Goal: Task Accomplishment & Management: Use online tool/utility

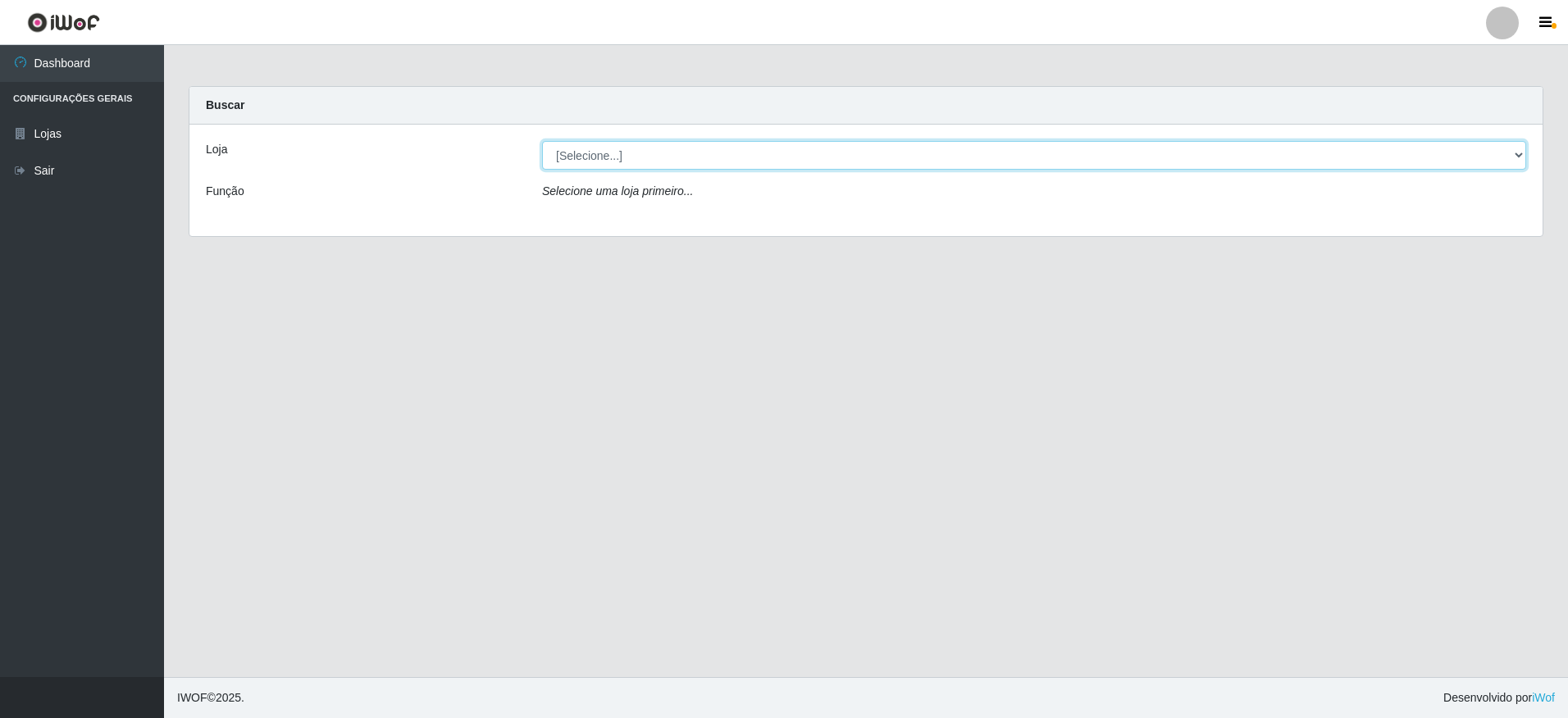
click at [659, 144] on select "[Selecione...] Extrabom - Loja 05 [GEOGRAPHIC_DATA]" at bounding box center [1033, 155] width 984 height 29
select select "494"
click at [542, 141] on select "[Selecione...] Extrabom - Loja 05 [GEOGRAPHIC_DATA]" at bounding box center [1033, 155] width 984 height 29
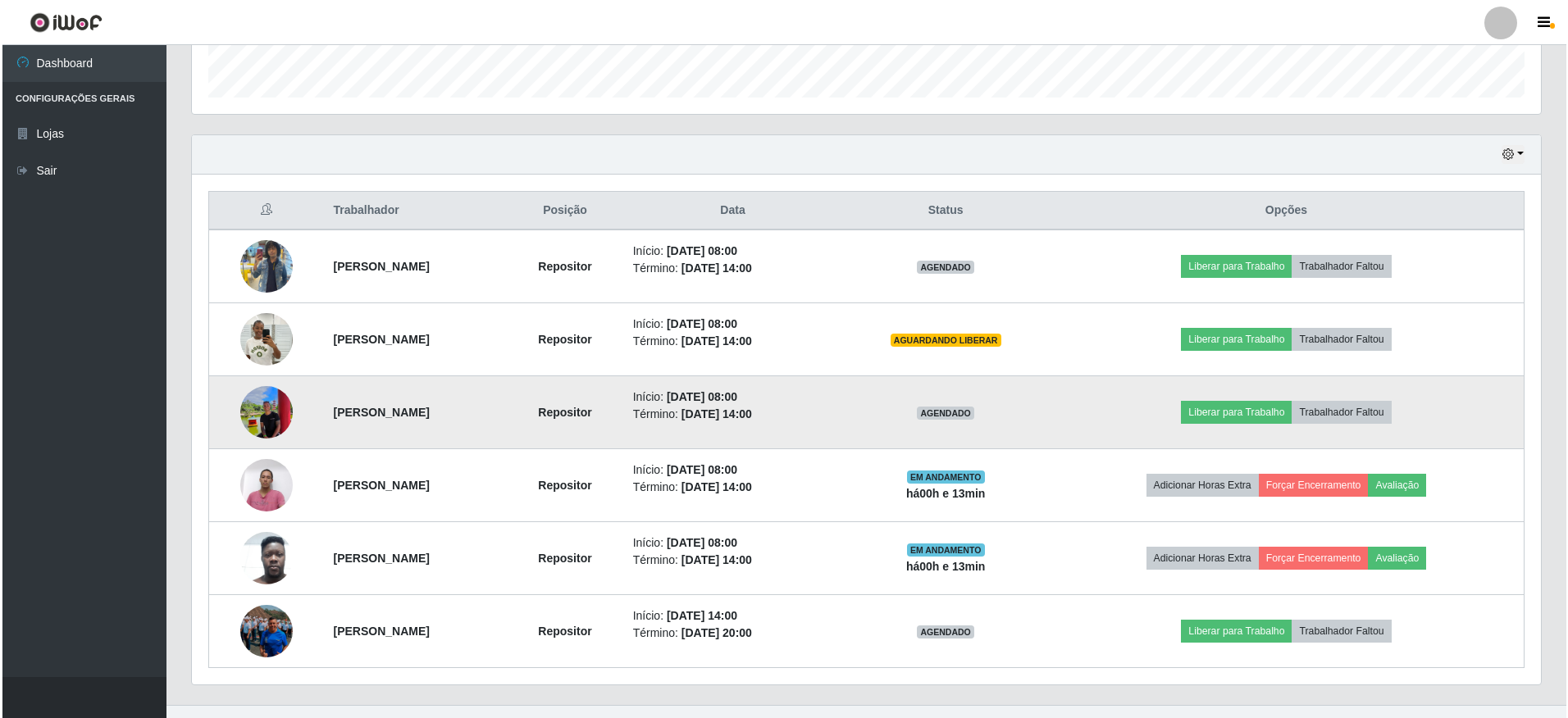
scroll to position [517, 0]
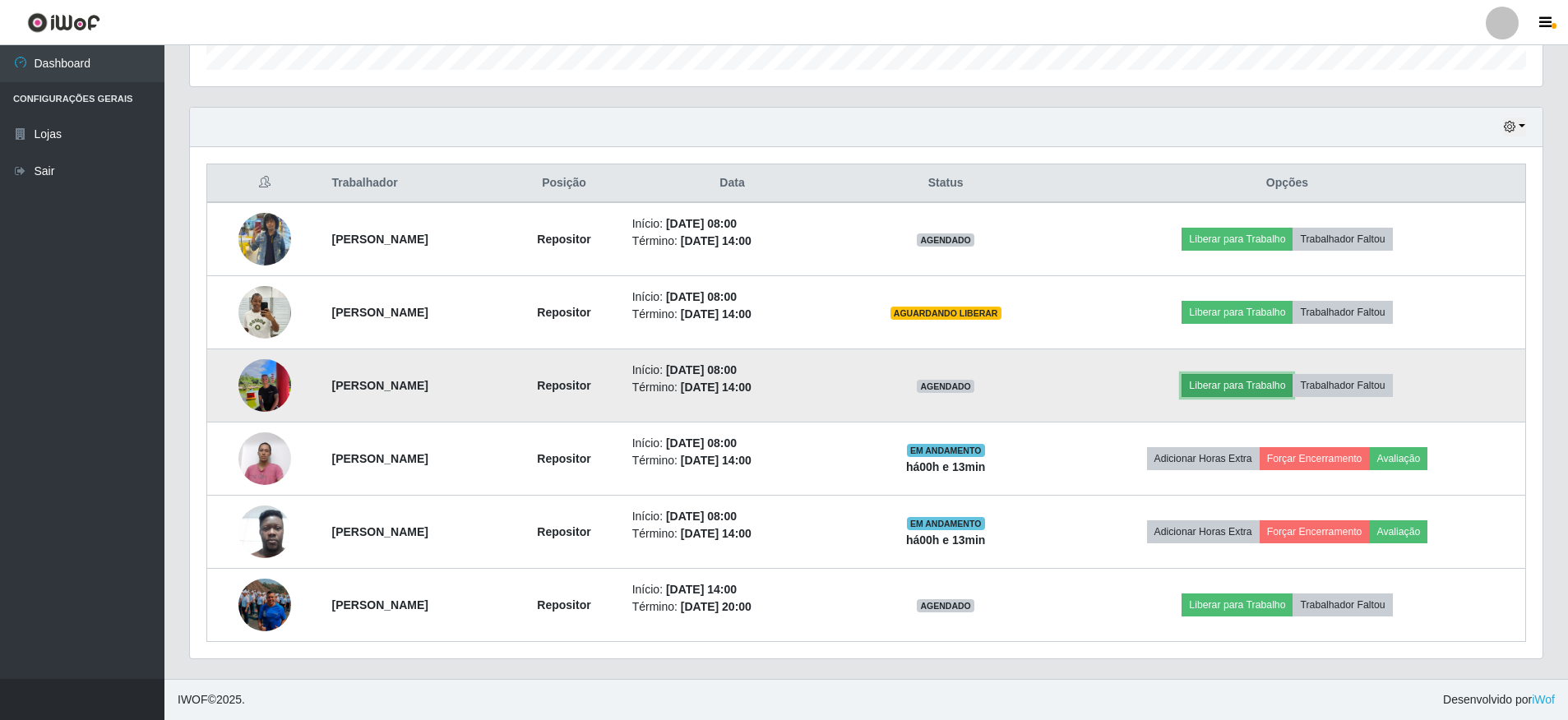
click at [1247, 387] on button "Liberar para Trabalho" at bounding box center [1237, 385] width 111 height 23
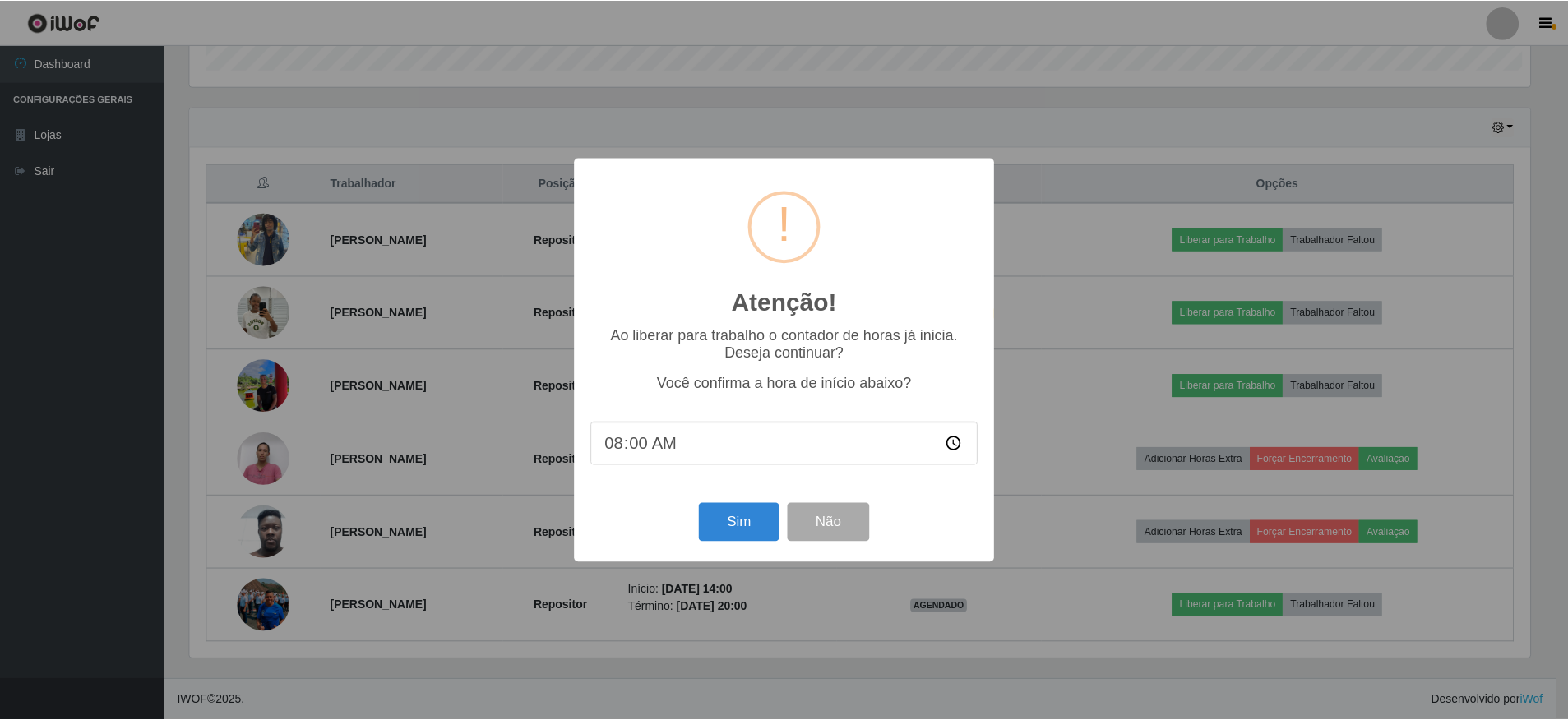
scroll to position [341, 1345]
click at [741, 526] on button "Sim" at bounding box center [740, 522] width 80 height 38
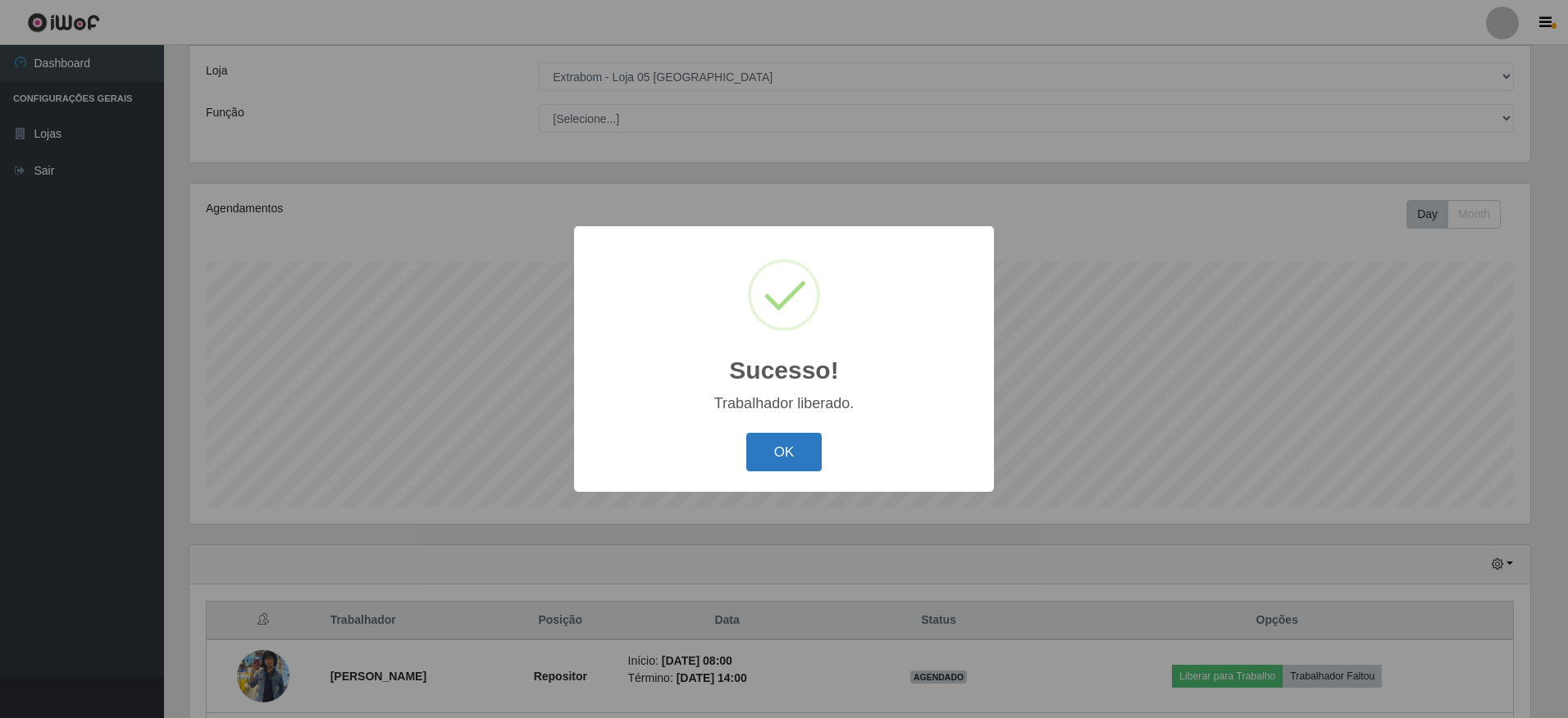
click at [793, 453] on button "OK" at bounding box center [784, 451] width 76 height 38
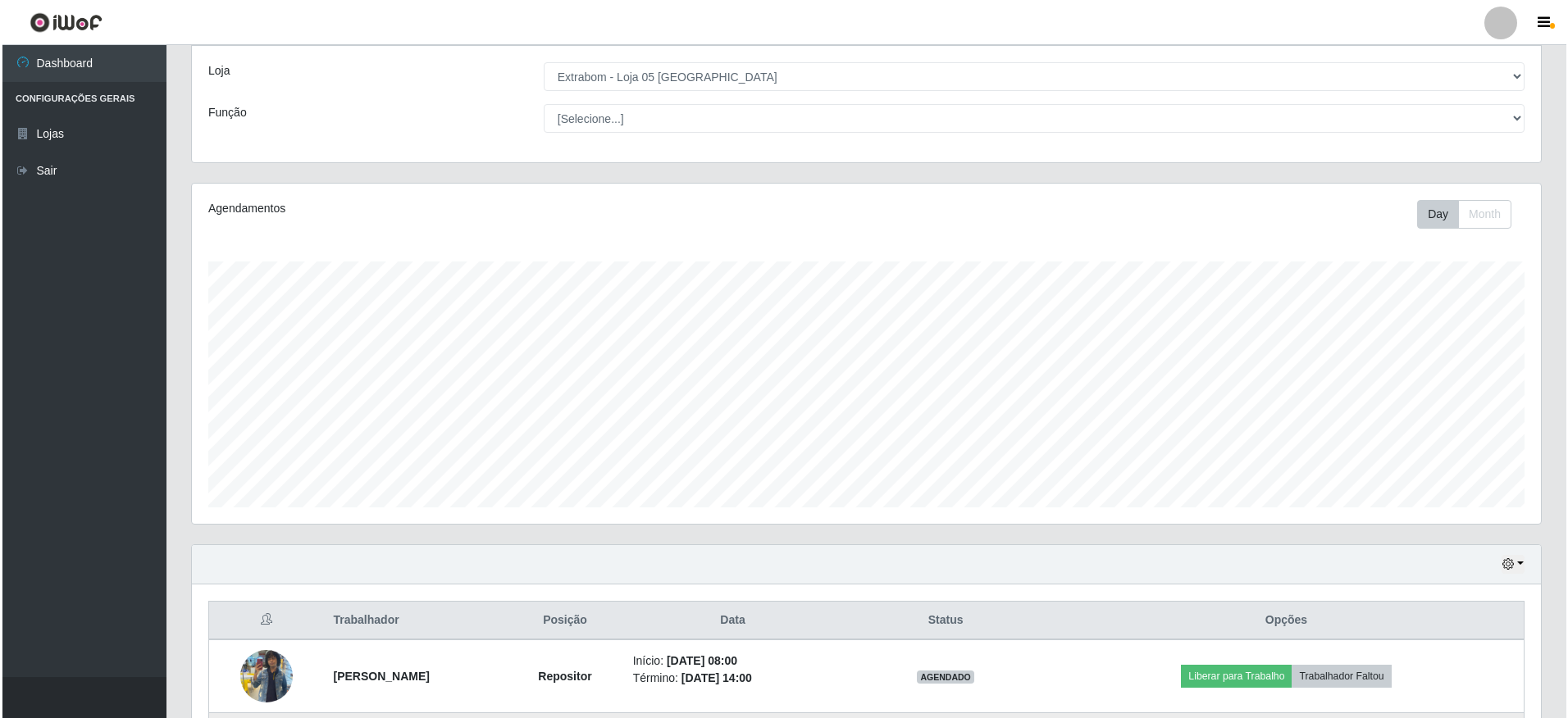
scroll to position [517, 0]
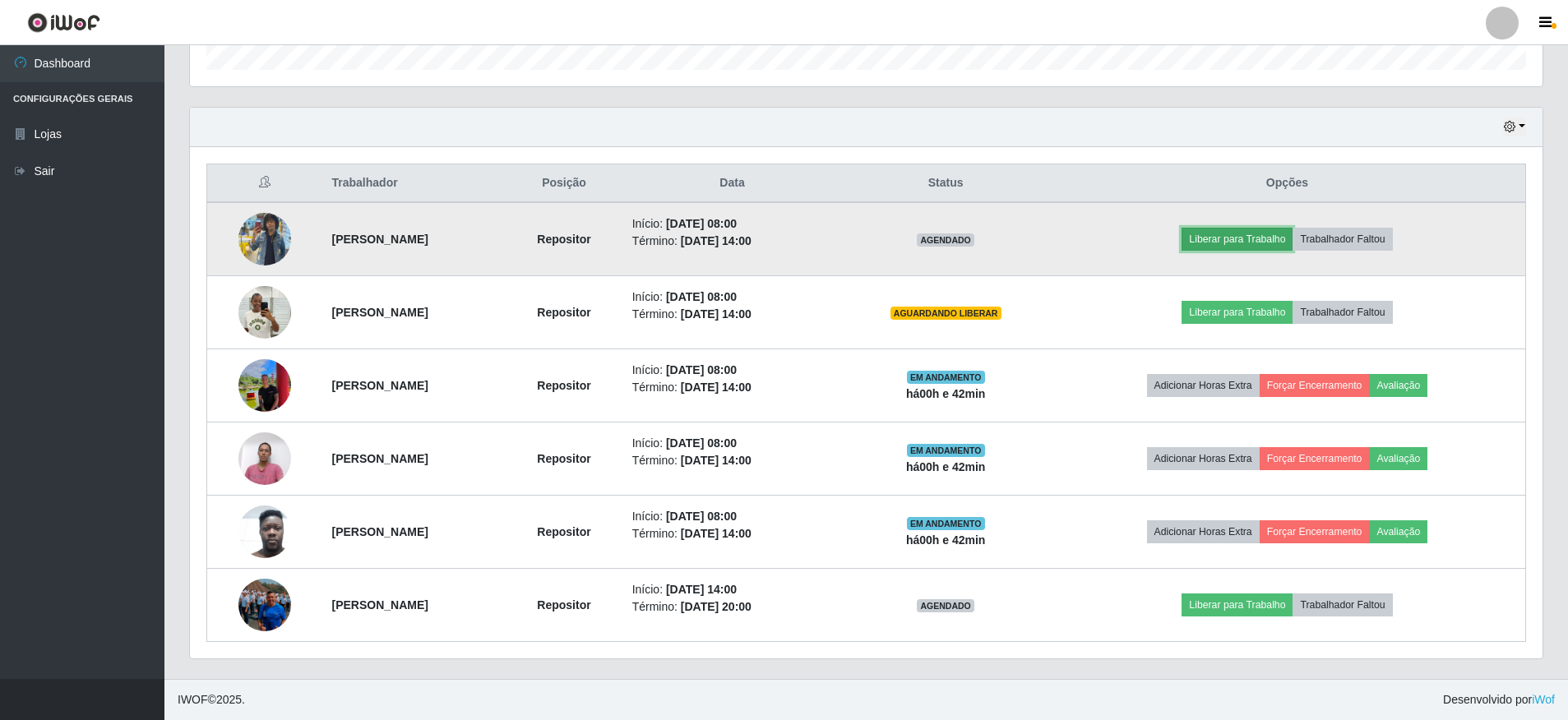
click at [1238, 239] on button "Liberar para Trabalho" at bounding box center [1237, 239] width 111 height 23
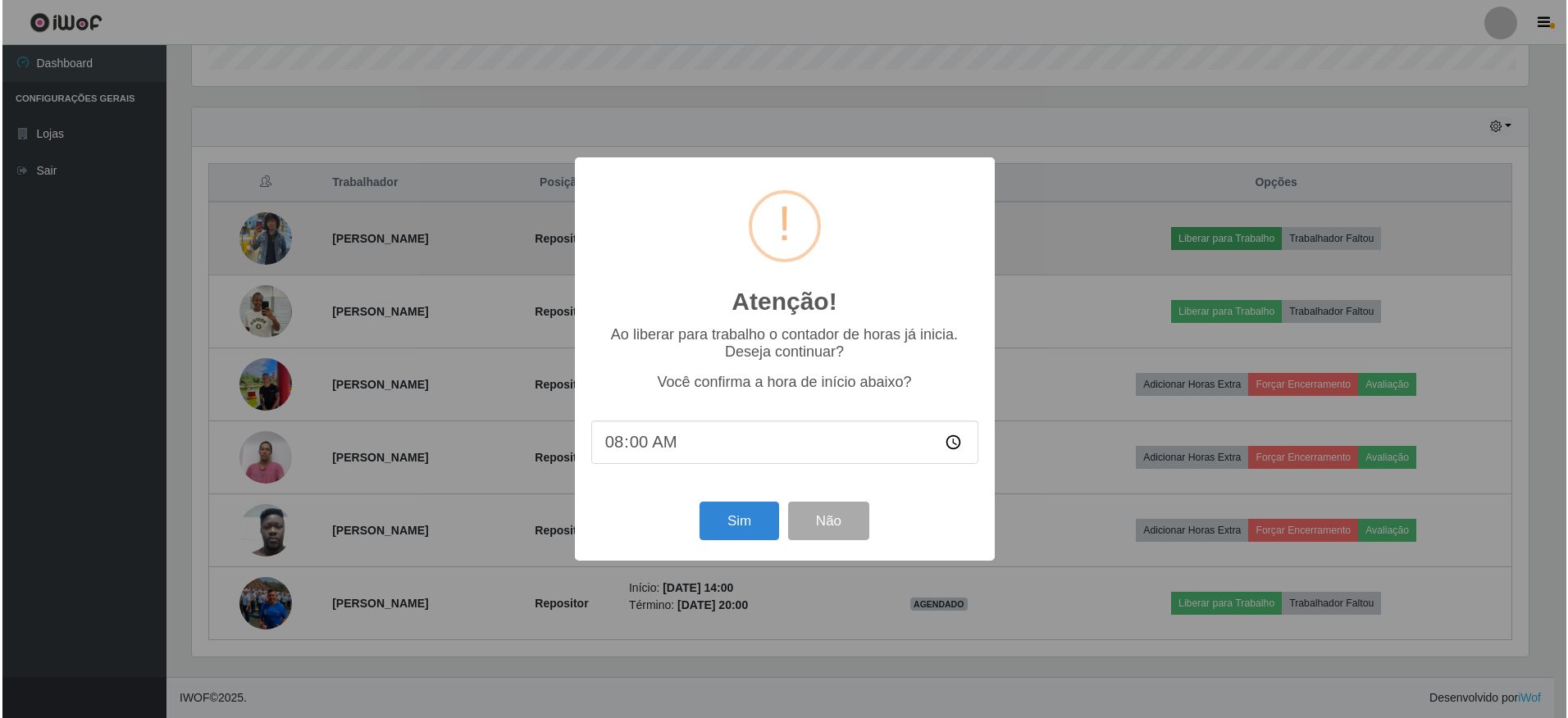
scroll to position [340, 1341]
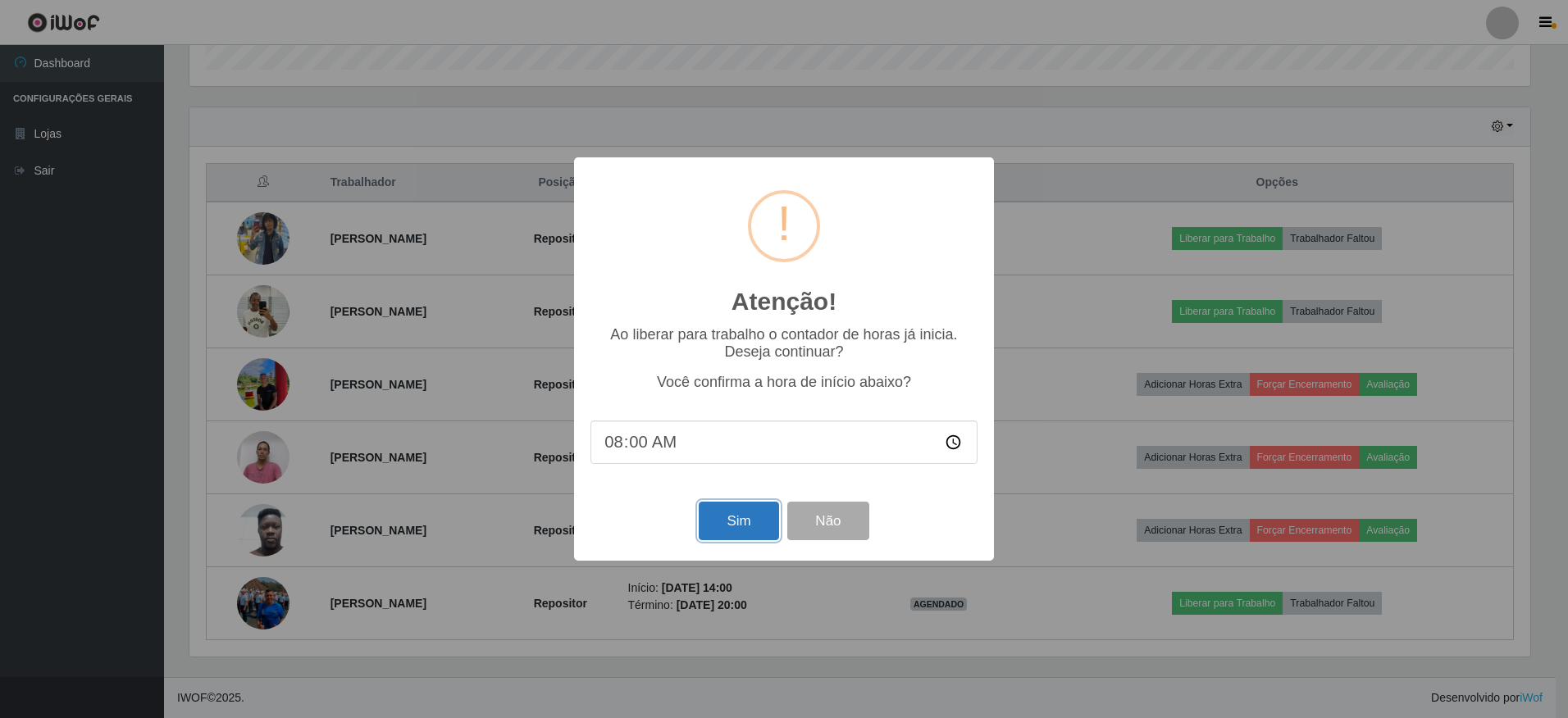
click at [746, 524] on button "Sim" at bounding box center [738, 520] width 79 height 38
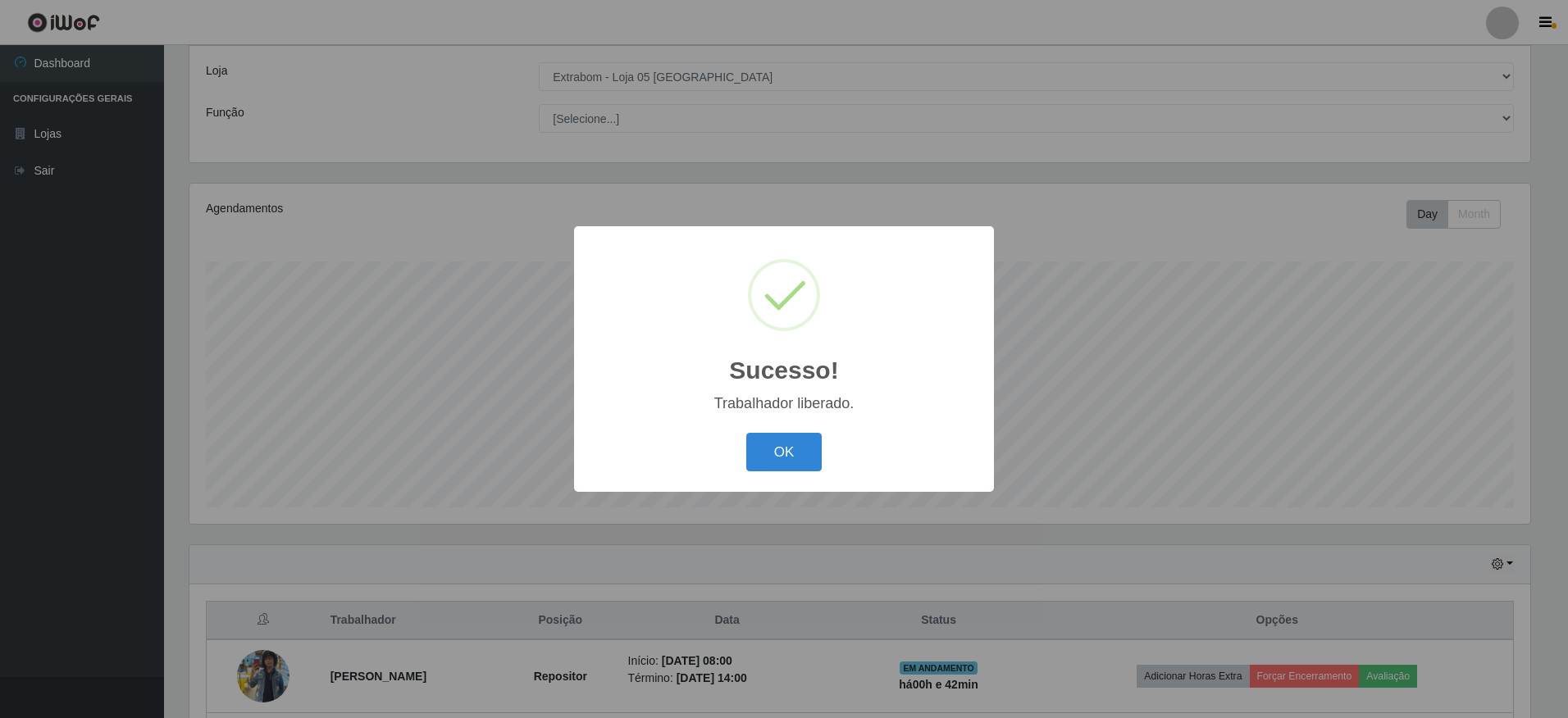
click at [772, 460] on button "OK" at bounding box center [784, 451] width 76 height 38
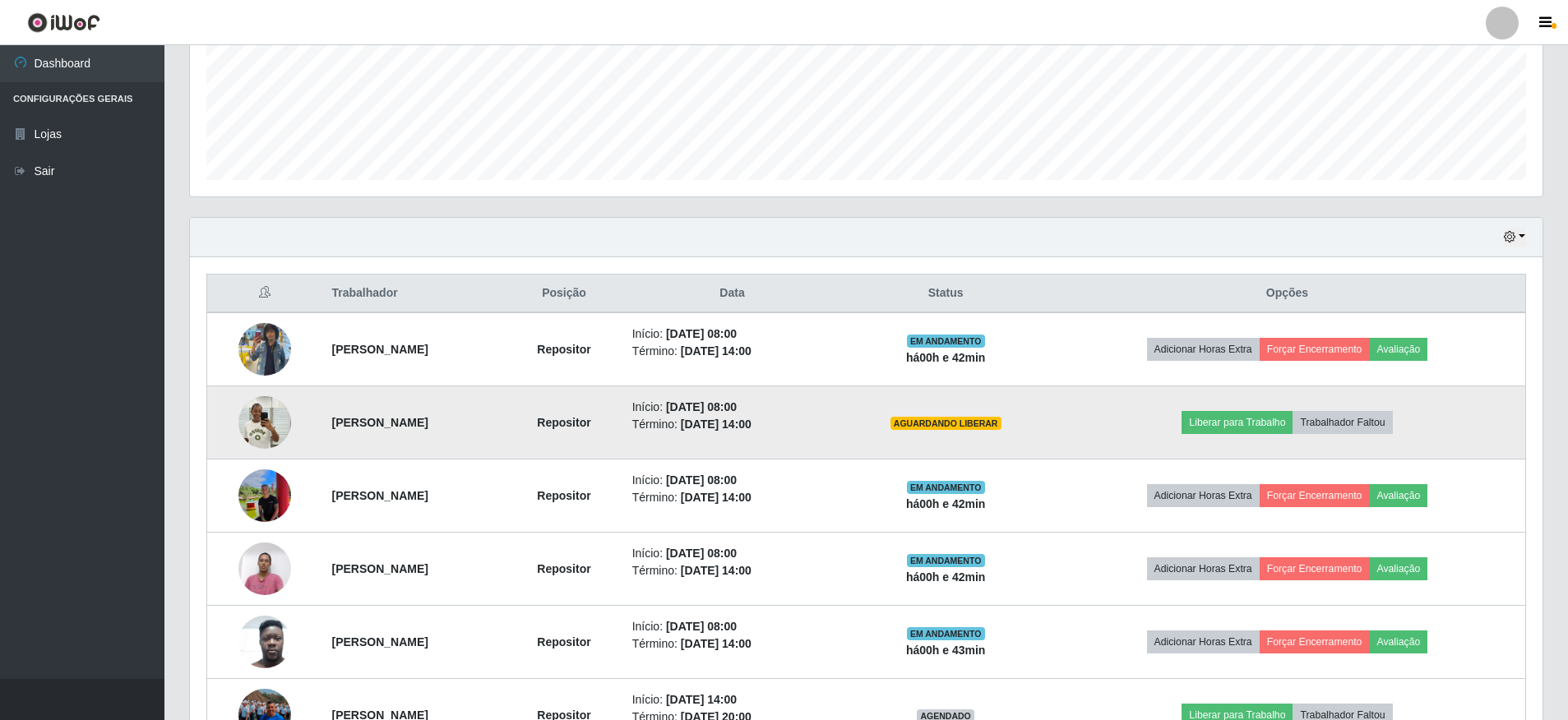
scroll to position [518, 0]
